Goal: Communication & Community: Connect with others

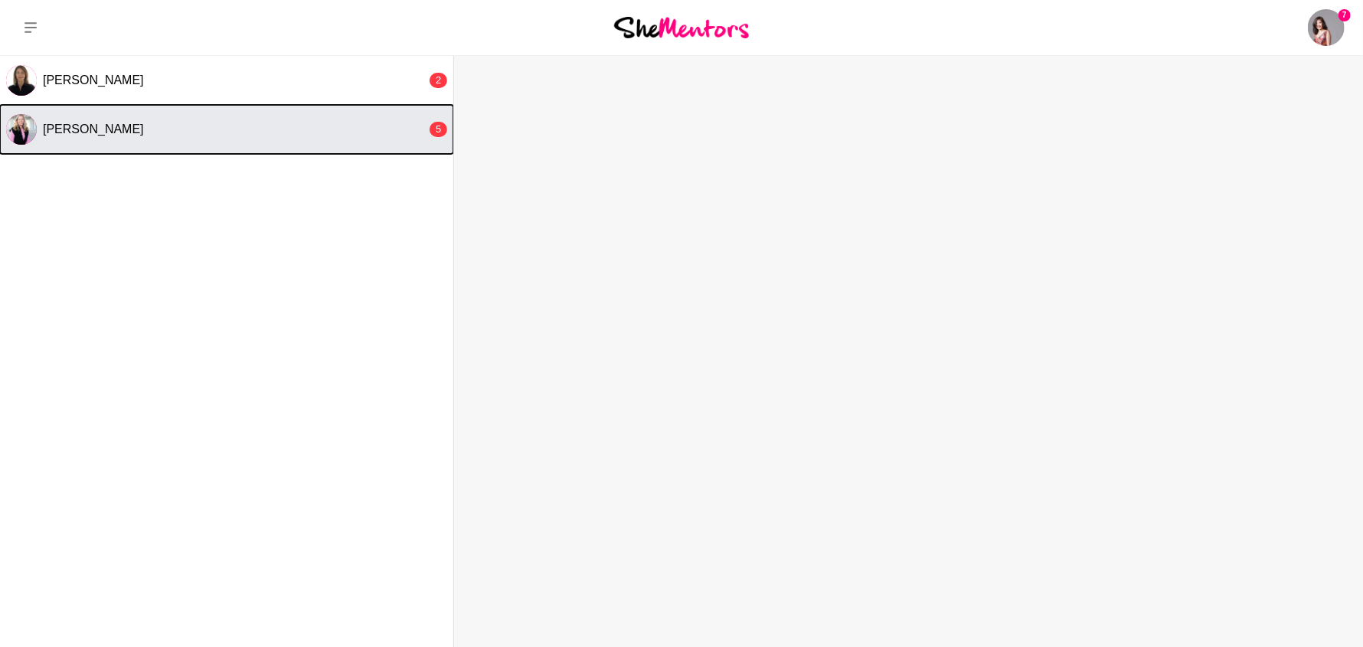
click at [171, 126] on button "Elisha Pritchard 5" at bounding box center [226, 129] width 453 height 49
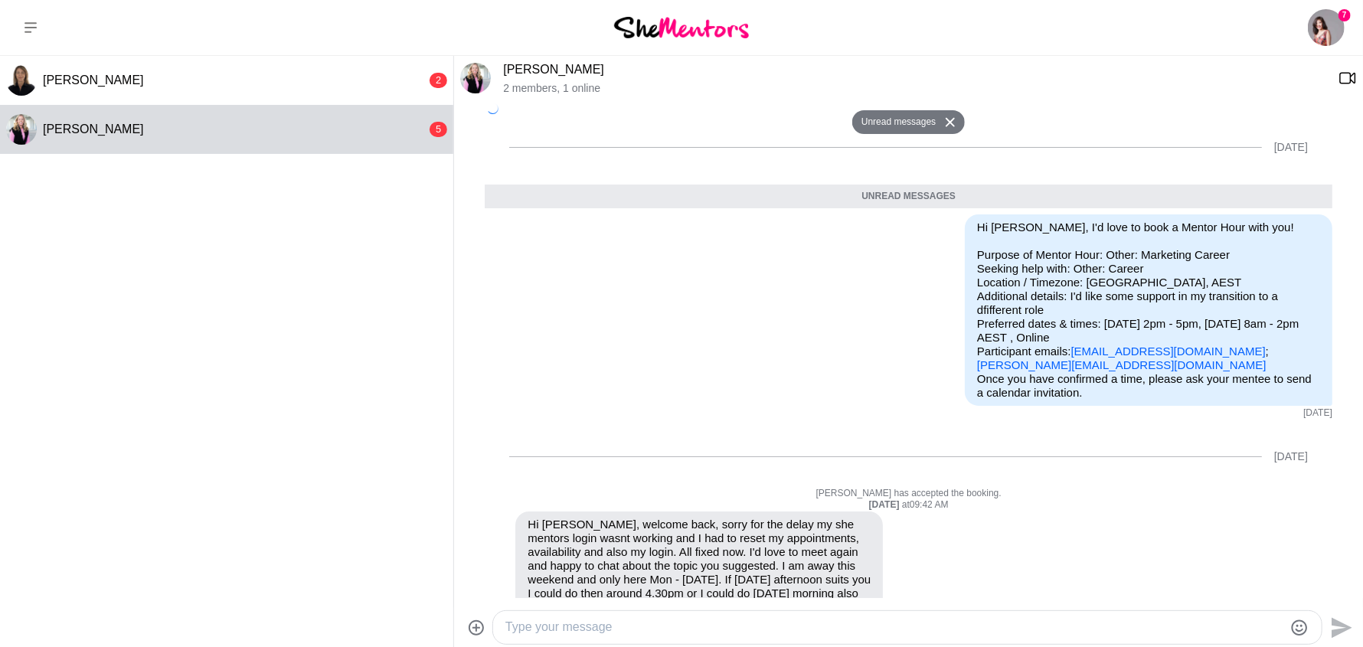
scroll to position [1454, 0]
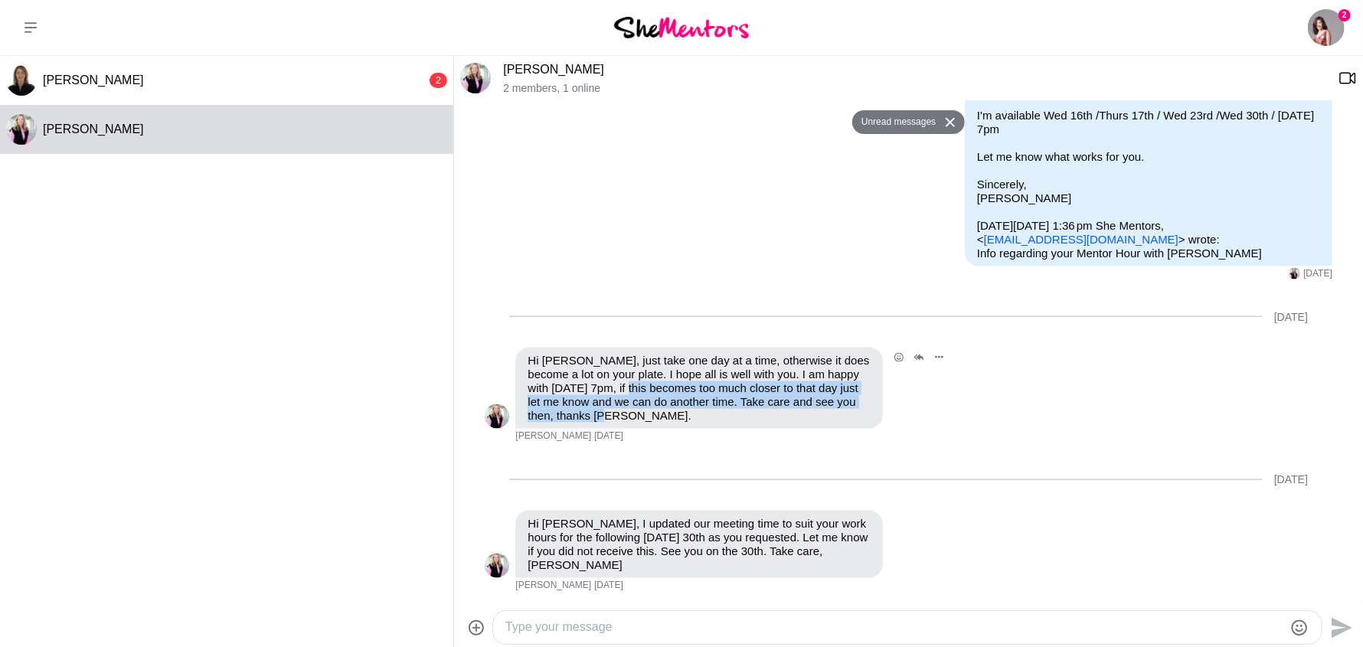
drag, startPoint x: 639, startPoint y: 375, endPoint x: 654, endPoint y: 416, distance: 43.1
click at [654, 416] on div "Hi Lilian, just take one day at a time, otherwise it does become a lot on your …" at bounding box center [699, 388] width 368 height 81
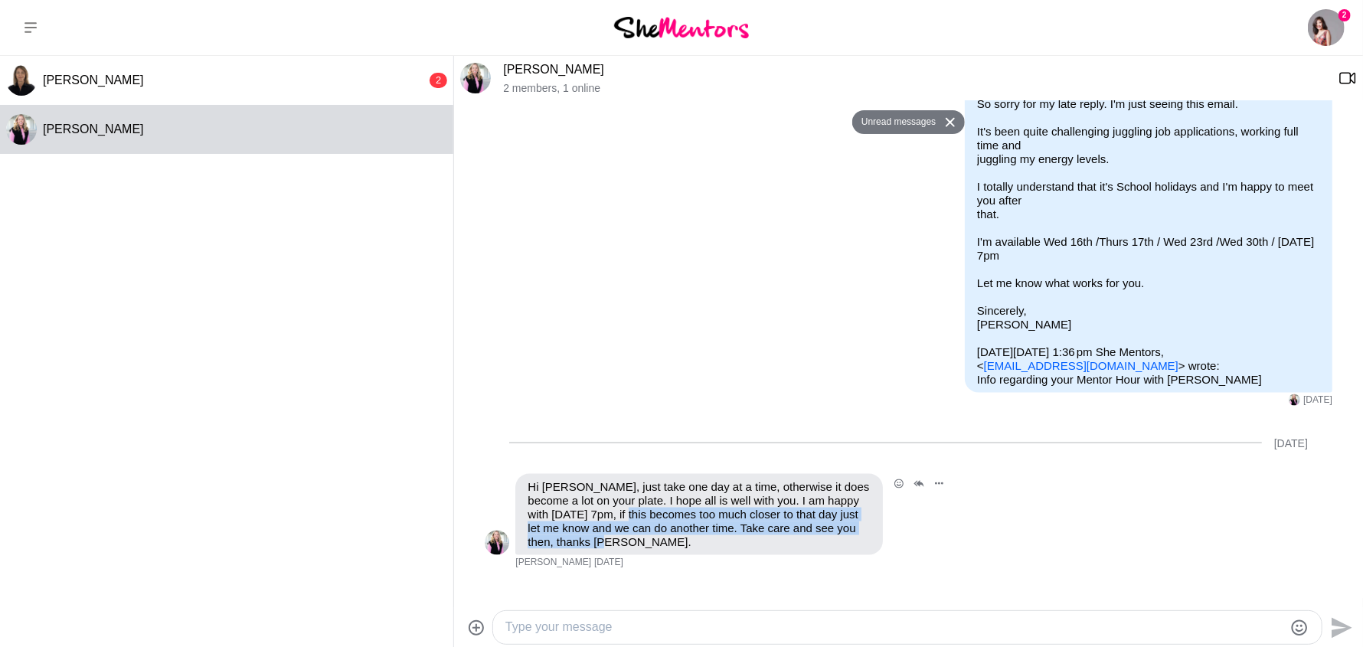
scroll to position [1148, 0]
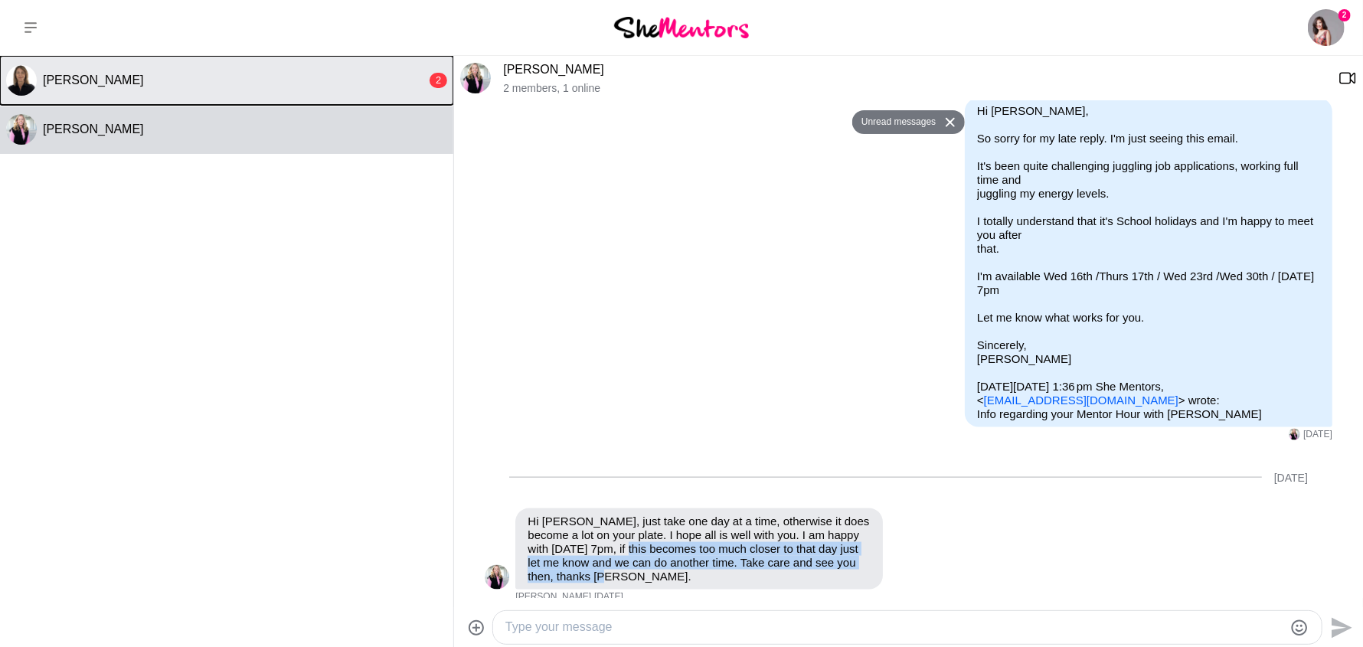
click at [96, 87] on span "[PERSON_NAME]" at bounding box center [93, 80] width 101 height 13
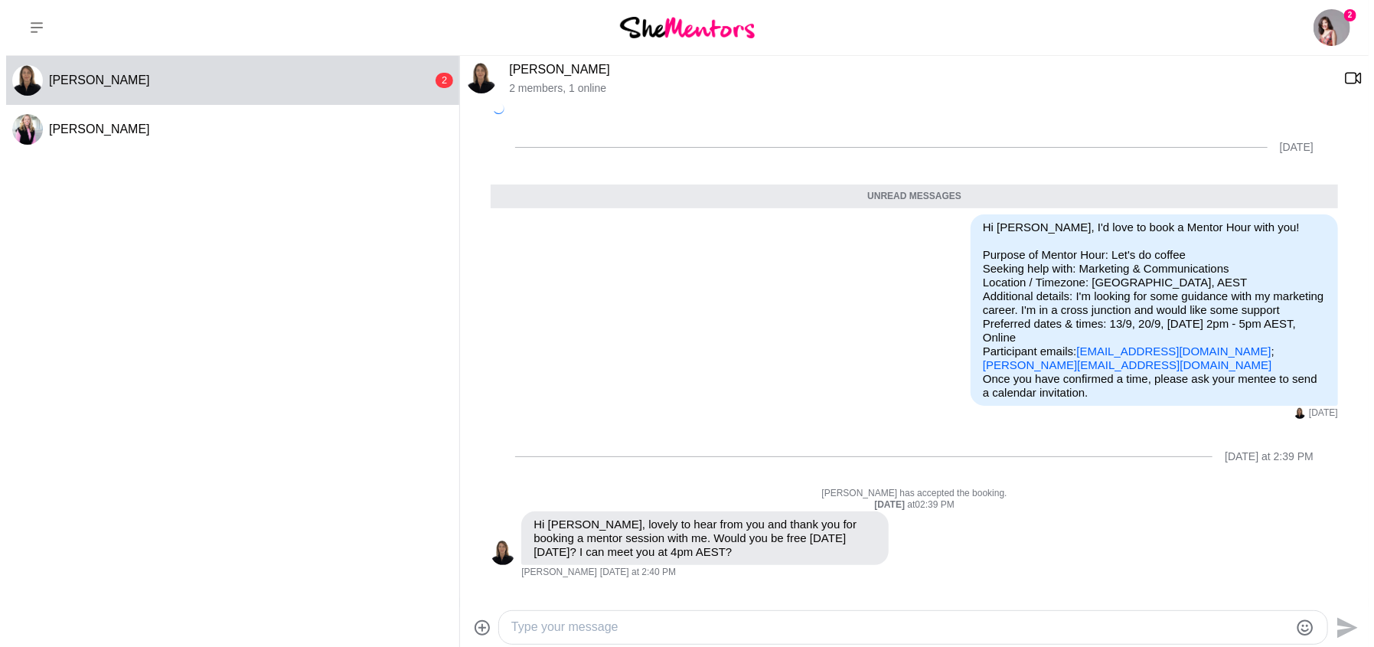
scroll to position [19, 0]
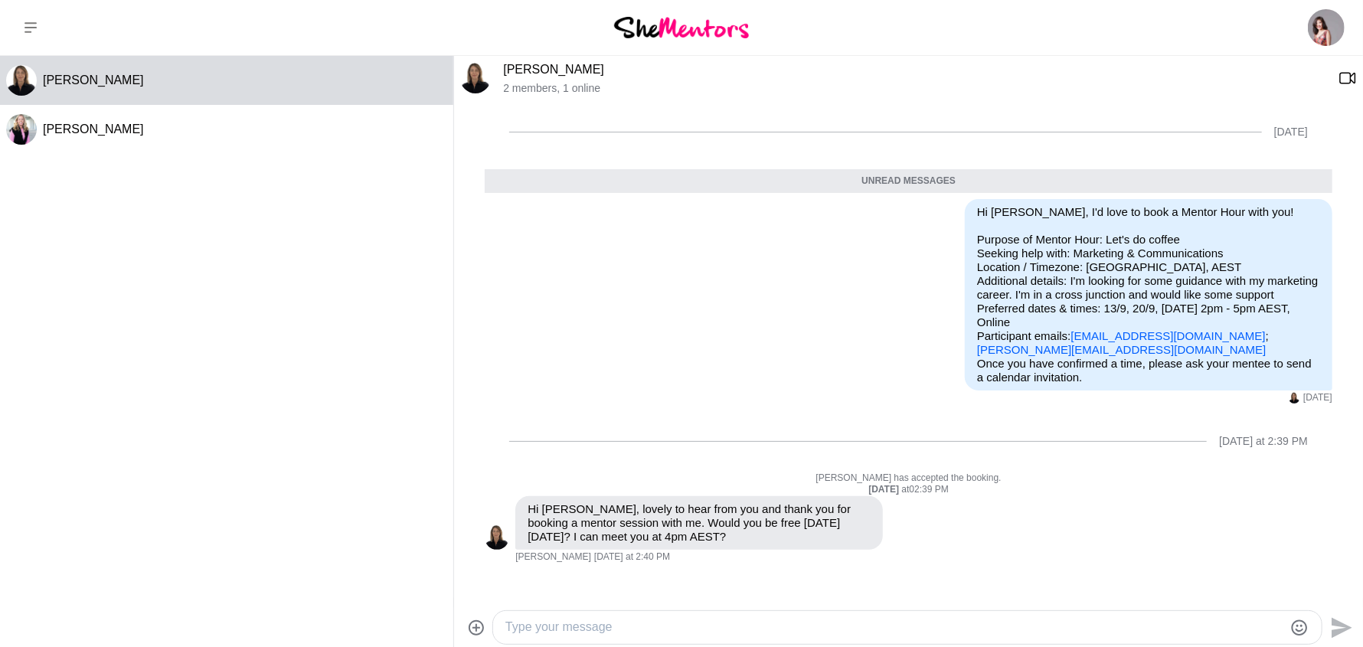
click at [800, 622] on textarea "Type your message" at bounding box center [894, 627] width 778 height 19
type textarea "Hi Narelle, thank you for ac"
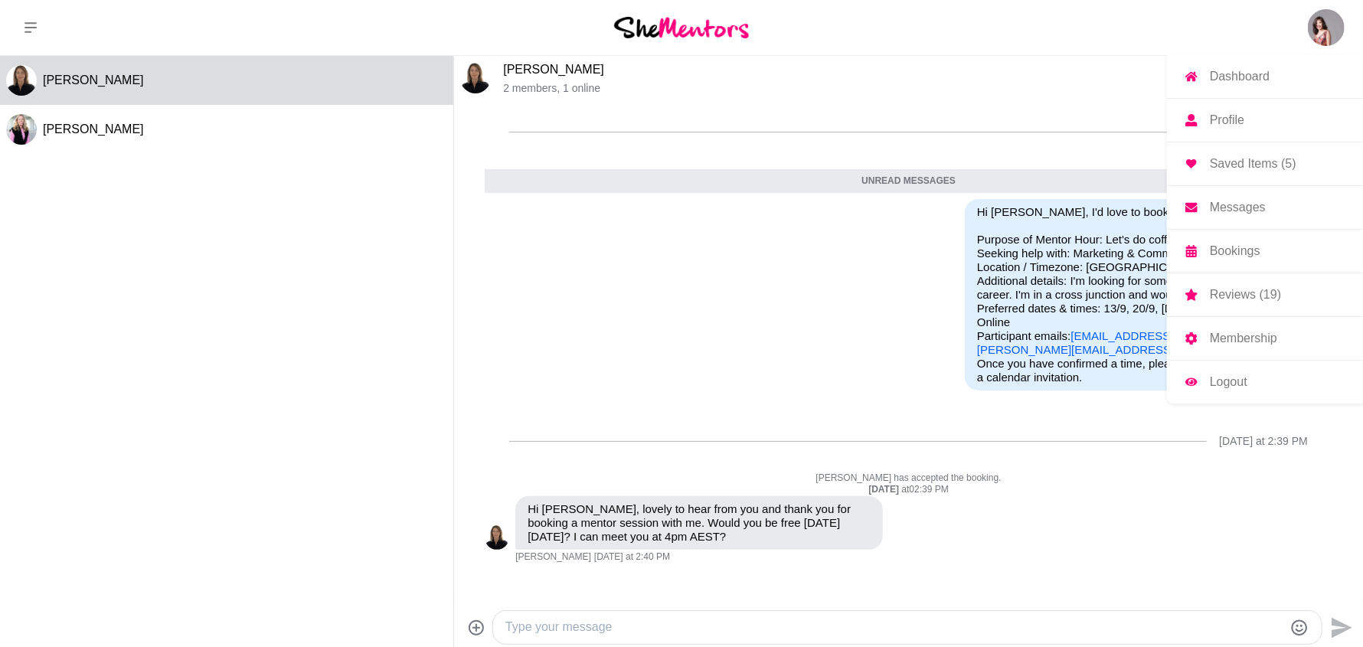
click at [1308, 32] on img at bounding box center [1326, 27] width 37 height 37
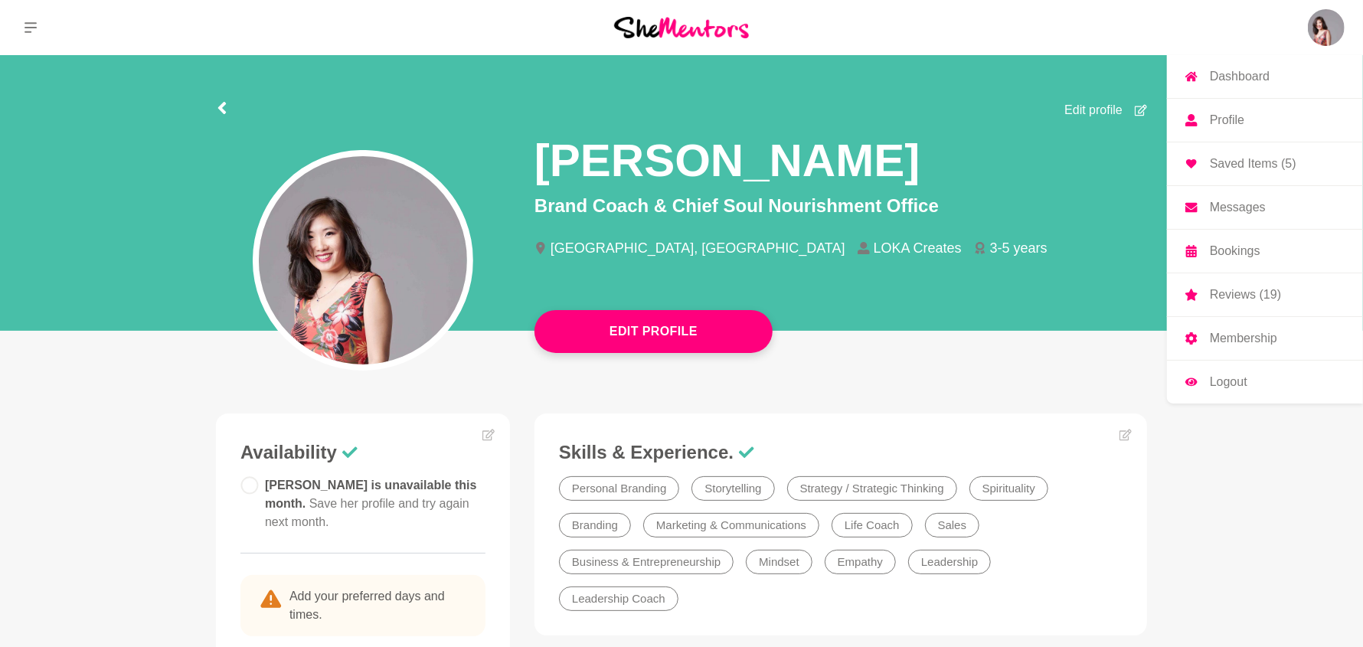
click at [1249, 345] on p "Membership" at bounding box center [1243, 338] width 67 height 12
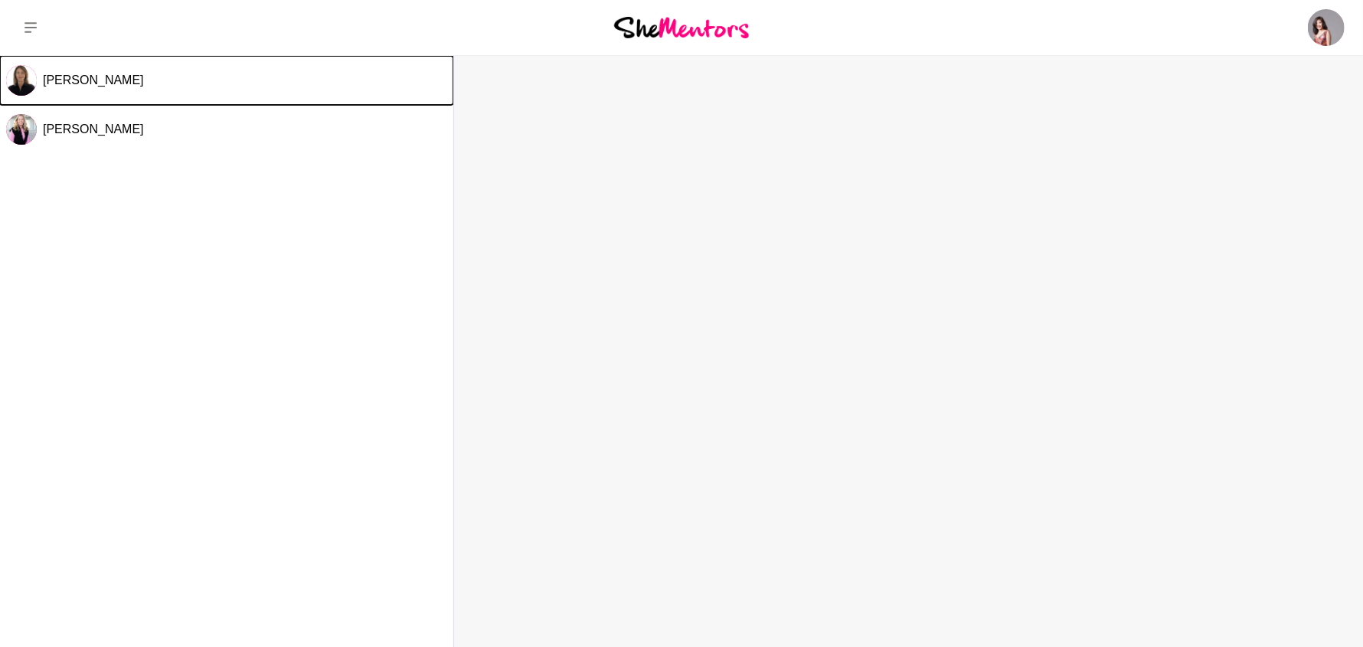
click at [80, 87] on span "[PERSON_NAME]" at bounding box center [93, 80] width 101 height 13
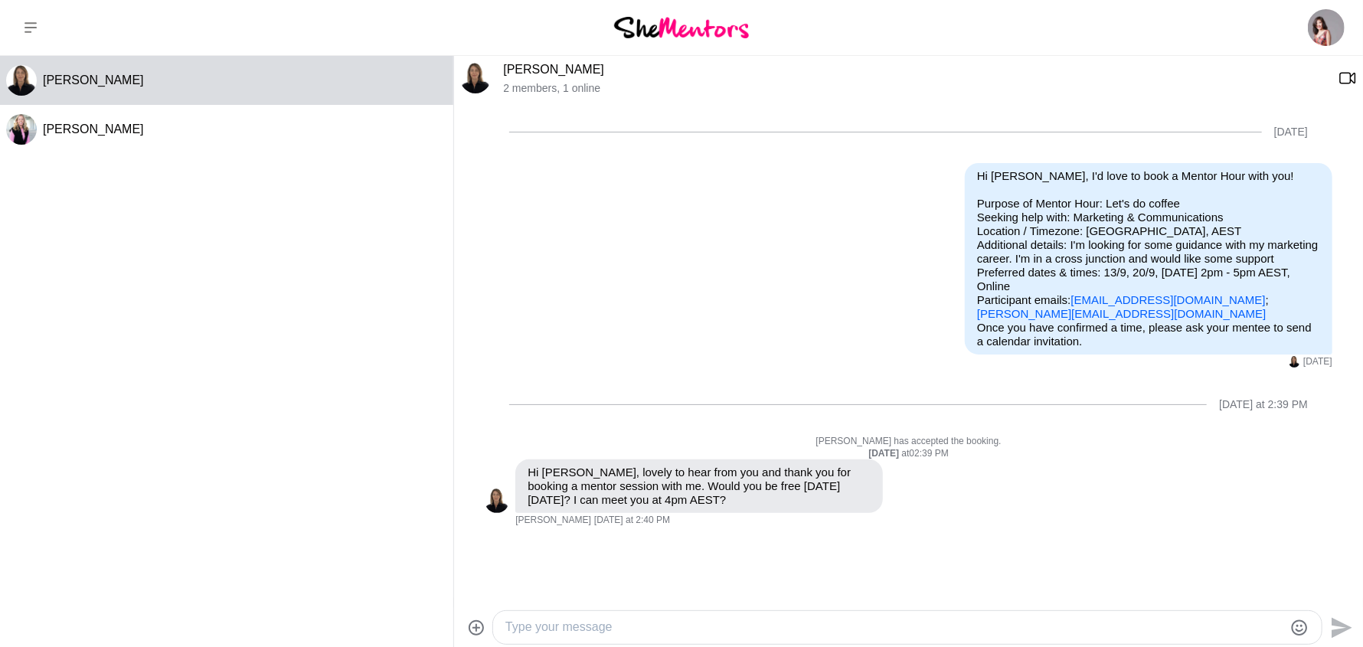
click at [527, 74] on link "[PERSON_NAME]" at bounding box center [553, 69] width 101 height 13
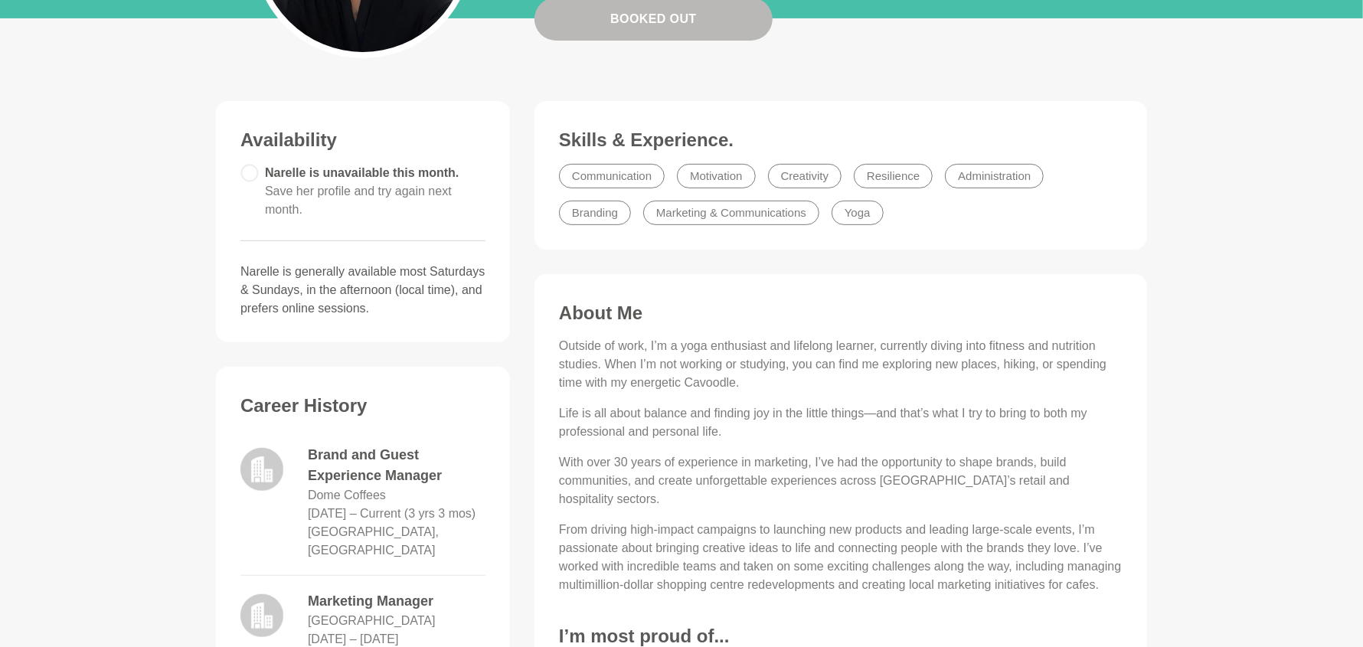
scroll to position [459, 0]
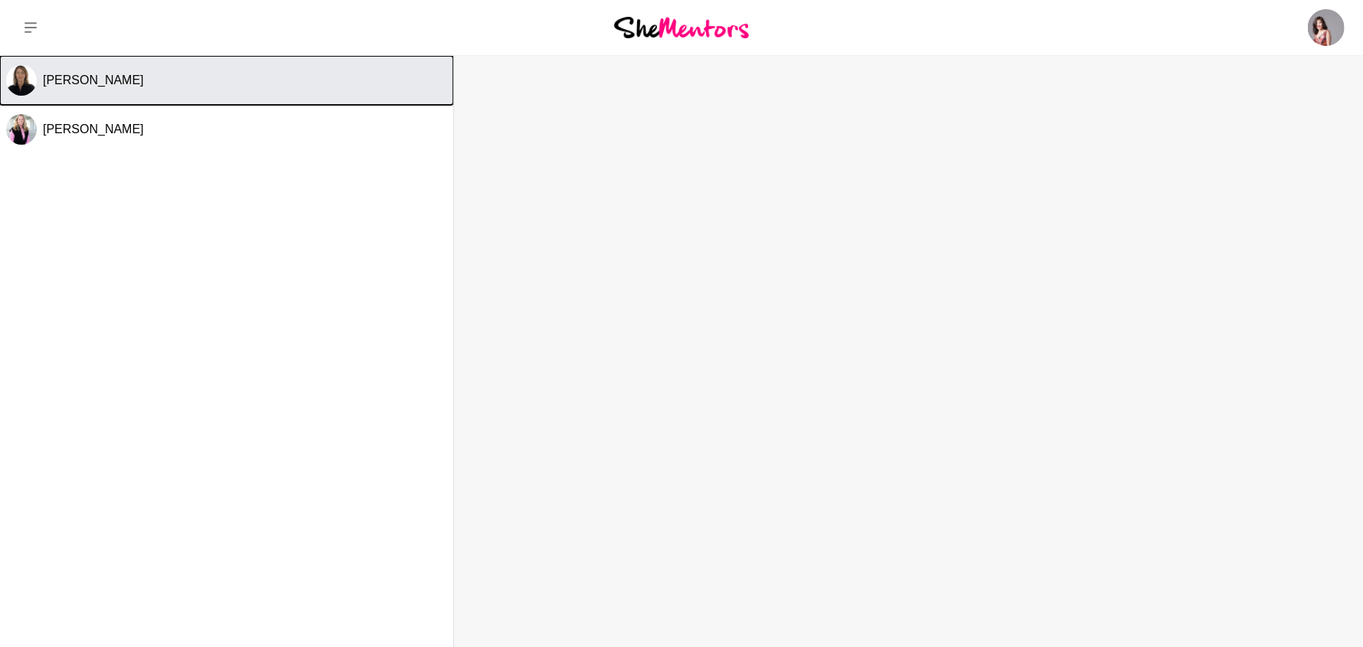
click at [95, 83] on span "[PERSON_NAME]" at bounding box center [93, 80] width 101 height 13
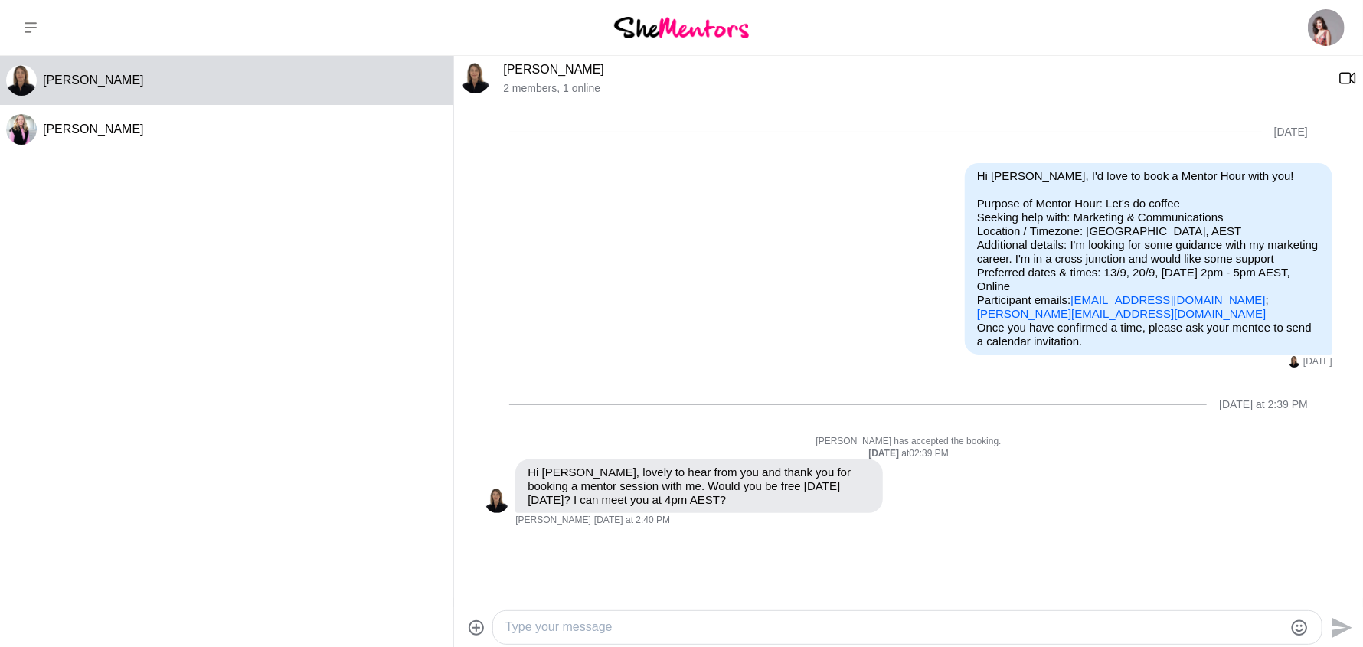
click at [625, 632] on textarea "Type your message" at bounding box center [894, 627] width 778 height 19
type textarea "h"
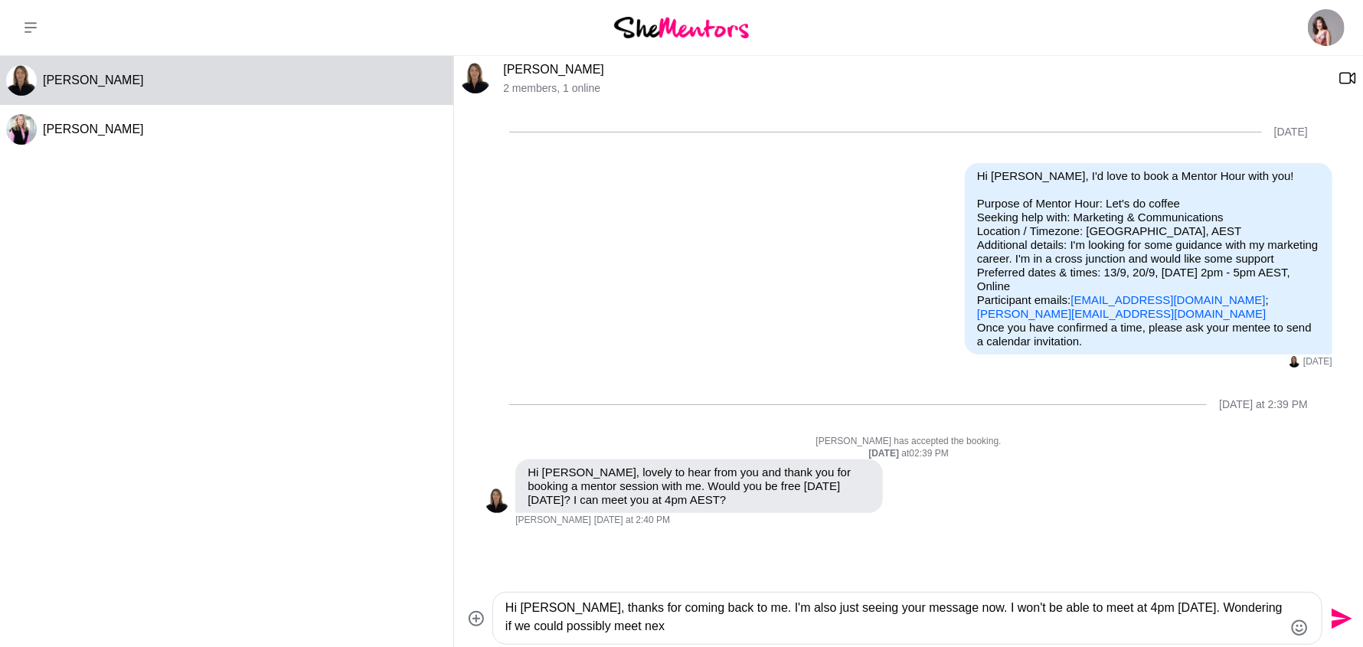
type textarea "Hi [PERSON_NAME], thanks for coming back to me. I'm also just seeing your messa…"
drag, startPoint x: 103, startPoint y: 73, endPoint x: 555, endPoint y: 69, distance: 451.8
click at [805, 632] on textarea "Hi [PERSON_NAME], thanks for coming back to me. I'm also just seeing your messa…" at bounding box center [894, 618] width 778 height 39
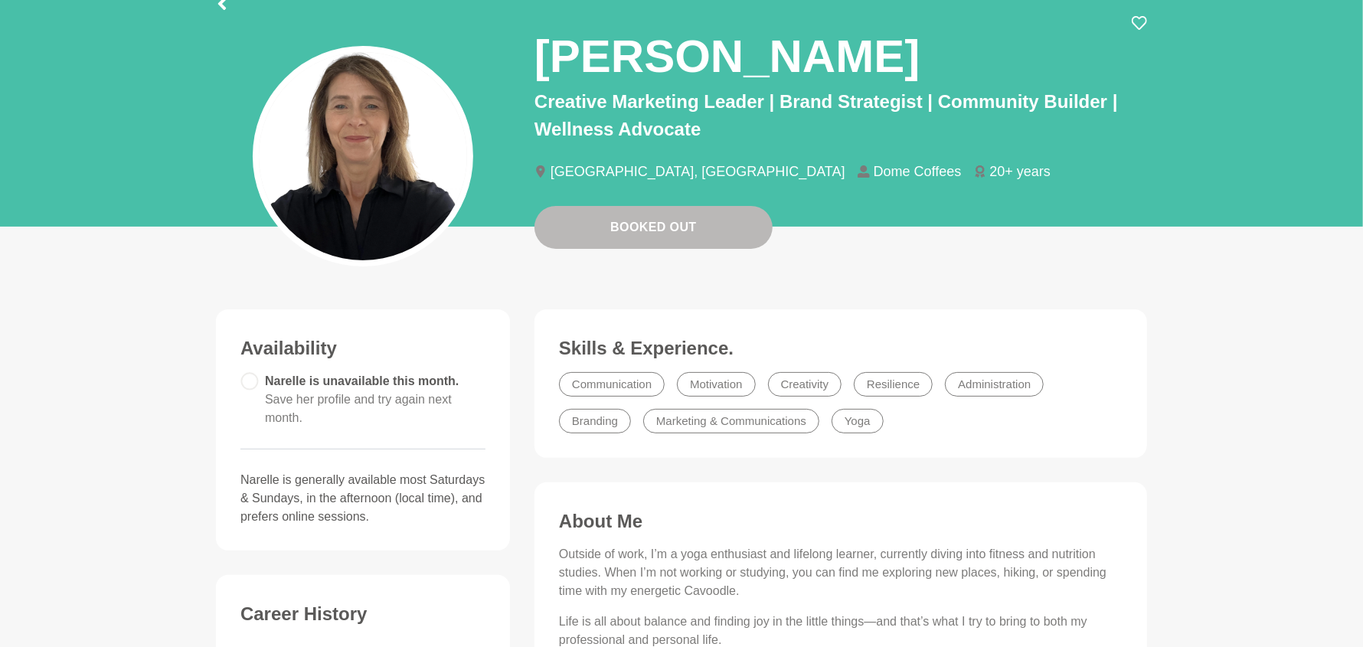
scroll to position [152, 0]
